Goal: Transaction & Acquisition: Purchase product/service

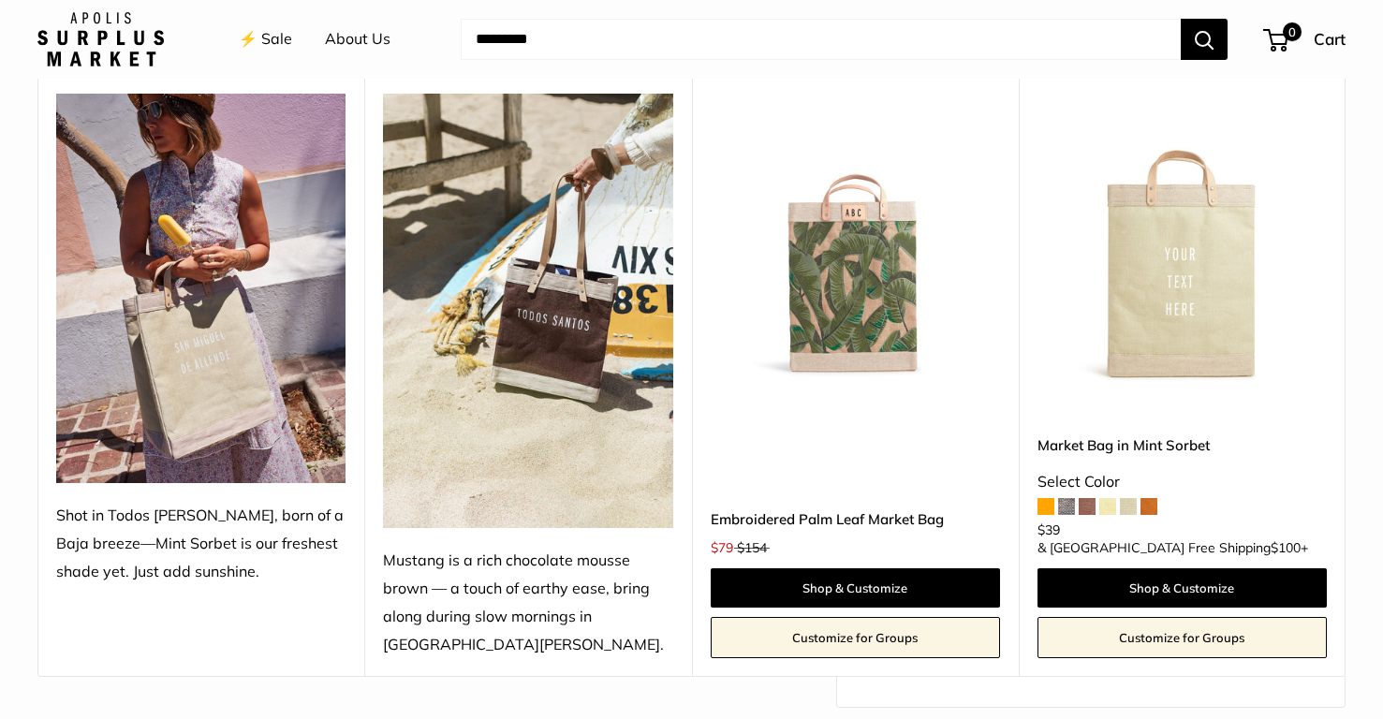
scroll to position [869, 0]
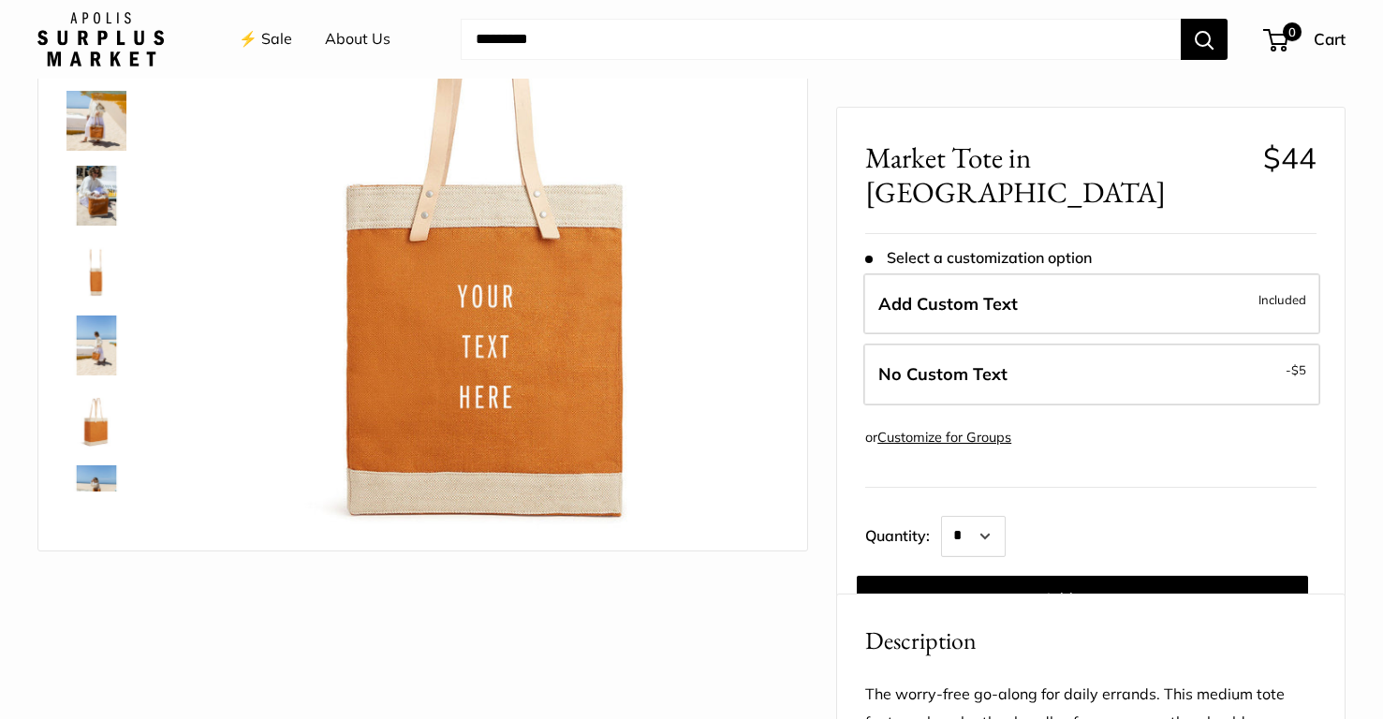
scroll to position [238, 0]
